Goal: Task Accomplishment & Management: Use online tool/utility

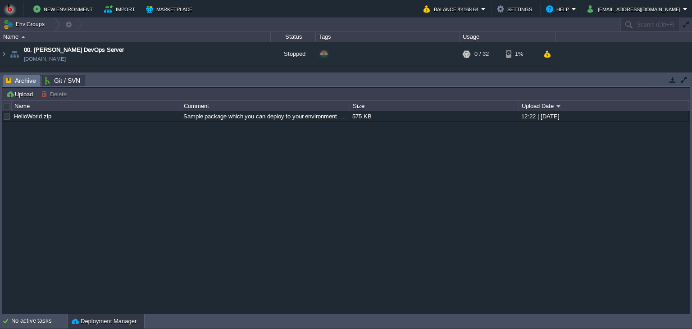
click at [672, 78] on button "button" at bounding box center [673, 80] width 8 height 8
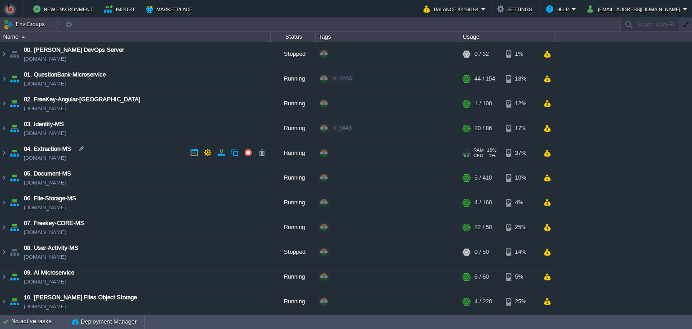
click at [155, 153] on td "04. Extraction-MS [DOMAIN_NAME]" at bounding box center [135, 153] width 270 height 25
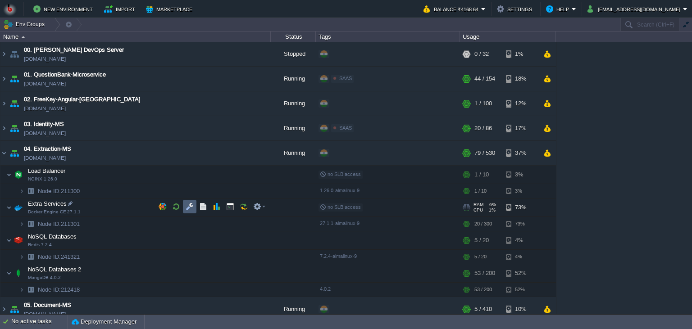
click at [187, 205] on button "button" at bounding box center [190, 207] width 8 height 8
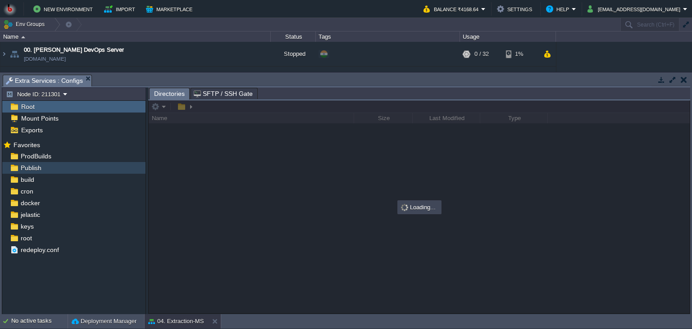
click at [63, 169] on div "Publish" at bounding box center [73, 168] width 143 height 12
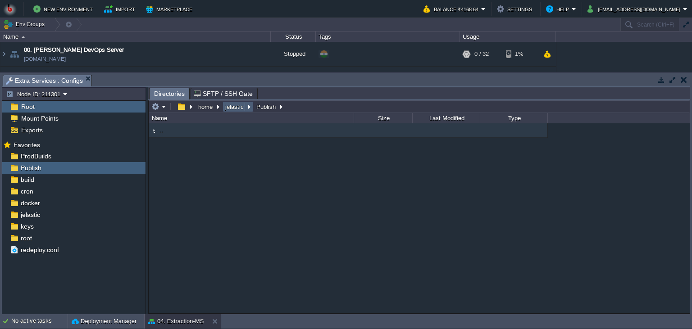
click at [233, 107] on button "jelastic" at bounding box center [235, 107] width 22 height 8
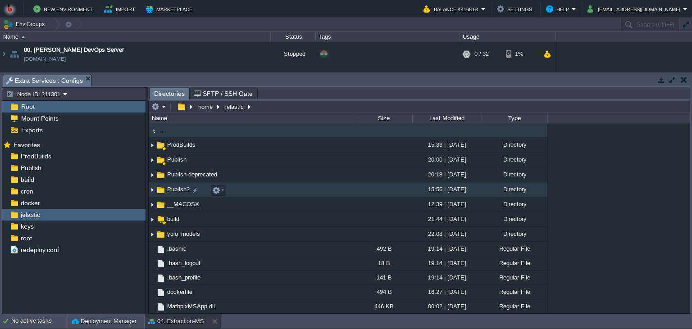
click at [257, 189] on td "Publish2" at bounding box center [251, 189] width 205 height 15
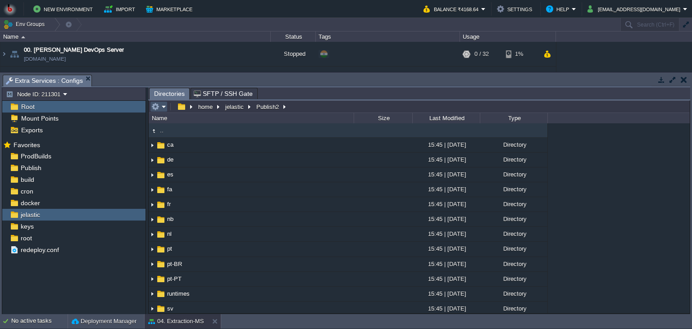
click at [156, 110] on button "button" at bounding box center [155, 107] width 8 height 8
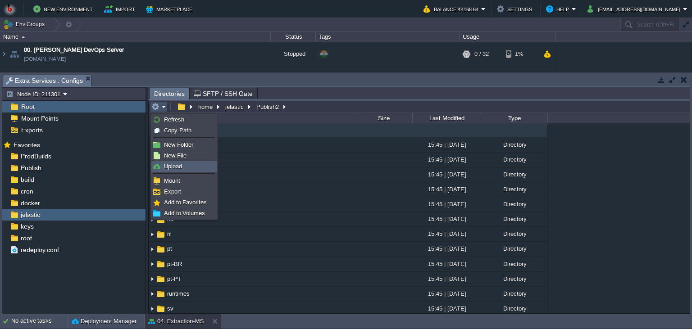
click at [172, 170] on link "Upload" at bounding box center [184, 167] width 64 height 10
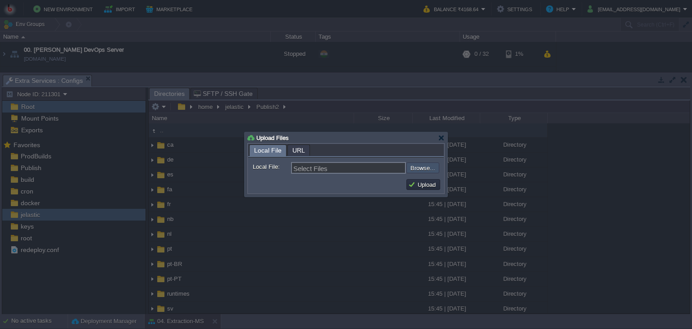
click at [416, 170] on input "file" at bounding box center [382, 168] width 114 height 11
type input "C:\fakepath\ExtractMSApp.dll"
type input "ExtractMSApp.dll"
click at [419, 187] on button "Upload" at bounding box center [423, 185] width 30 height 8
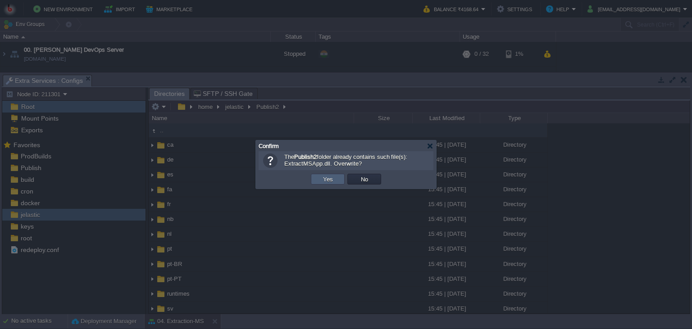
click at [339, 177] on td "Yes" at bounding box center [328, 179] width 34 height 11
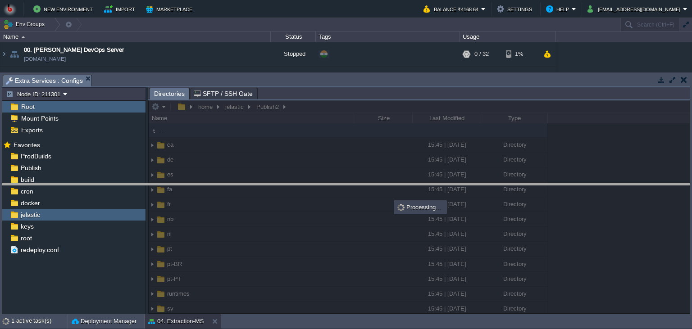
drag, startPoint x: 357, startPoint y: 82, endPoint x: 356, endPoint y: 191, distance: 109.0
click at [356, 191] on body "New Environment Import Marketplace Bonus ₹0.00 Upgrade Account Balance ₹4168.64…" at bounding box center [346, 164] width 692 height 329
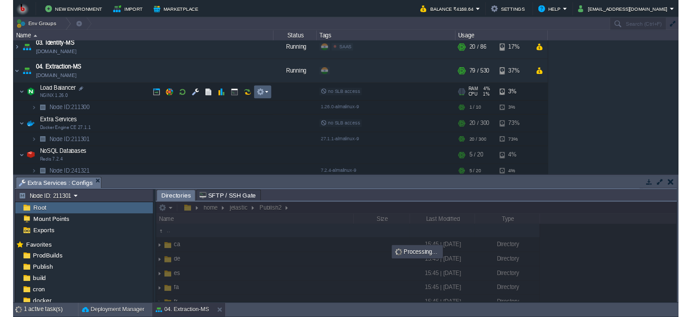
scroll to position [82, 0]
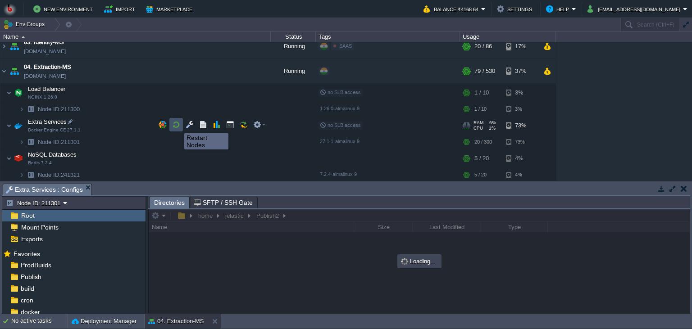
click at [178, 125] on button "button" at bounding box center [176, 125] width 8 height 8
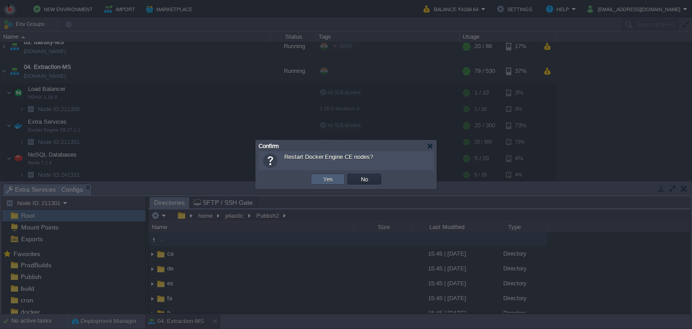
click at [324, 177] on button "Yes" at bounding box center [327, 179] width 15 height 8
